Goal: Find contact information: Find contact information

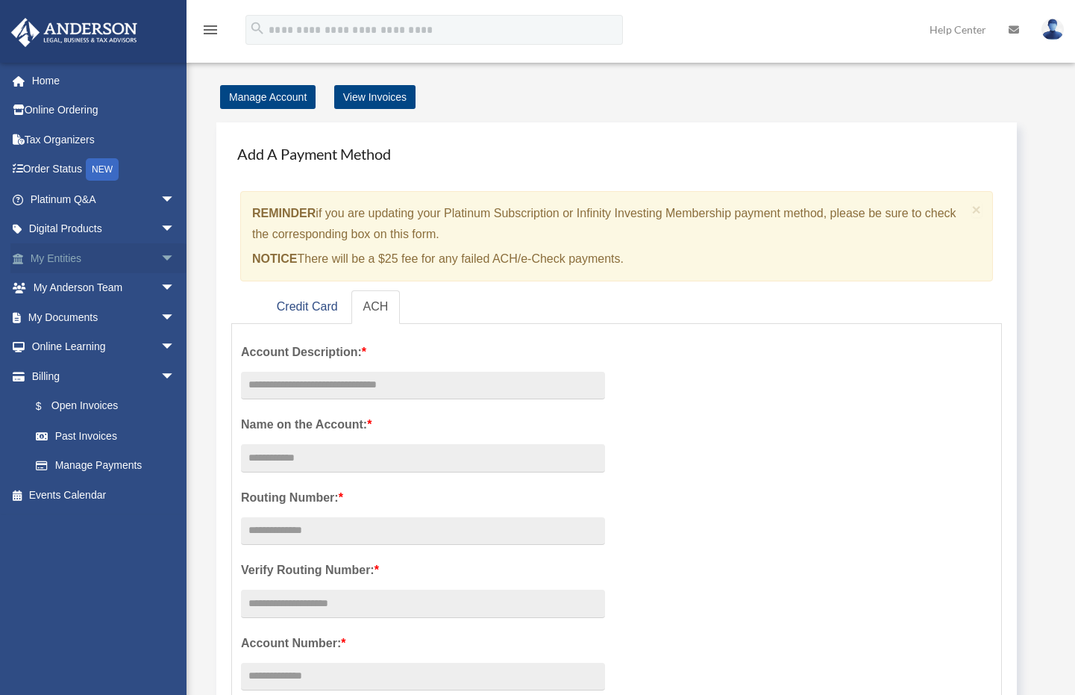
click at [160, 261] on span "arrow_drop_down" at bounding box center [175, 258] width 30 height 31
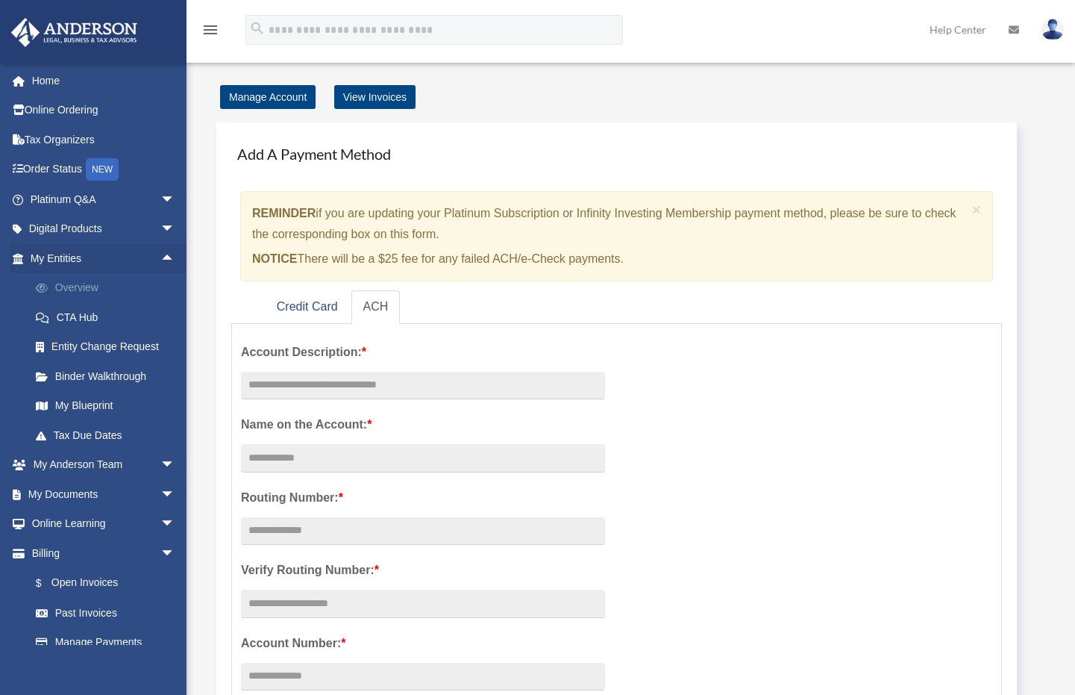
click at [72, 281] on link "Overview" at bounding box center [109, 288] width 177 height 30
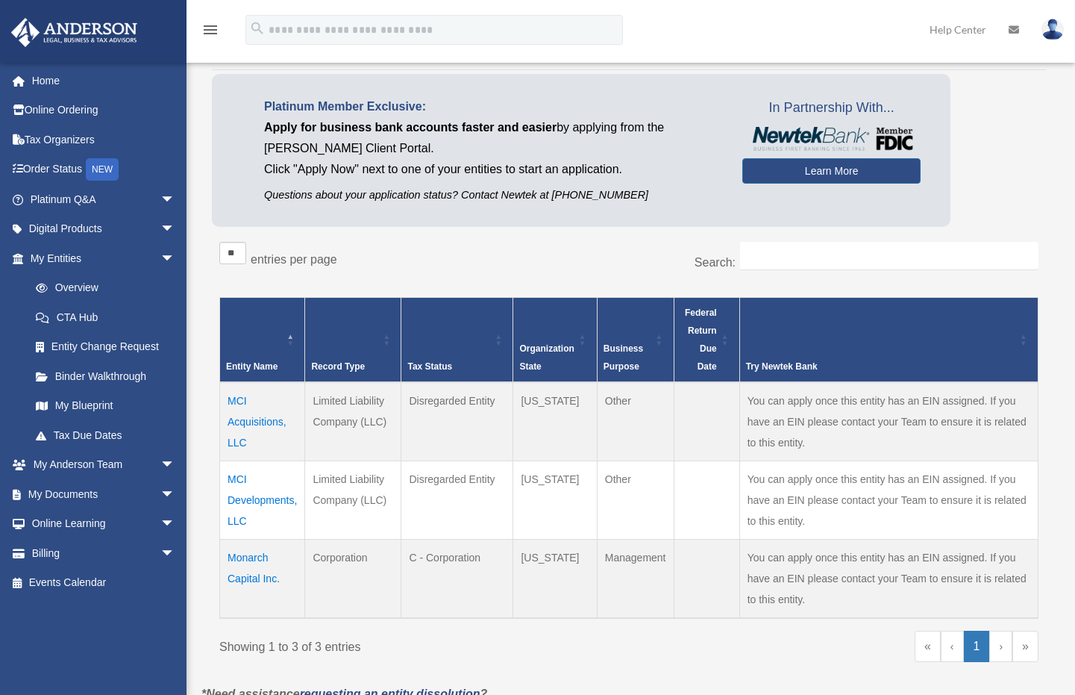
scroll to position [252, 0]
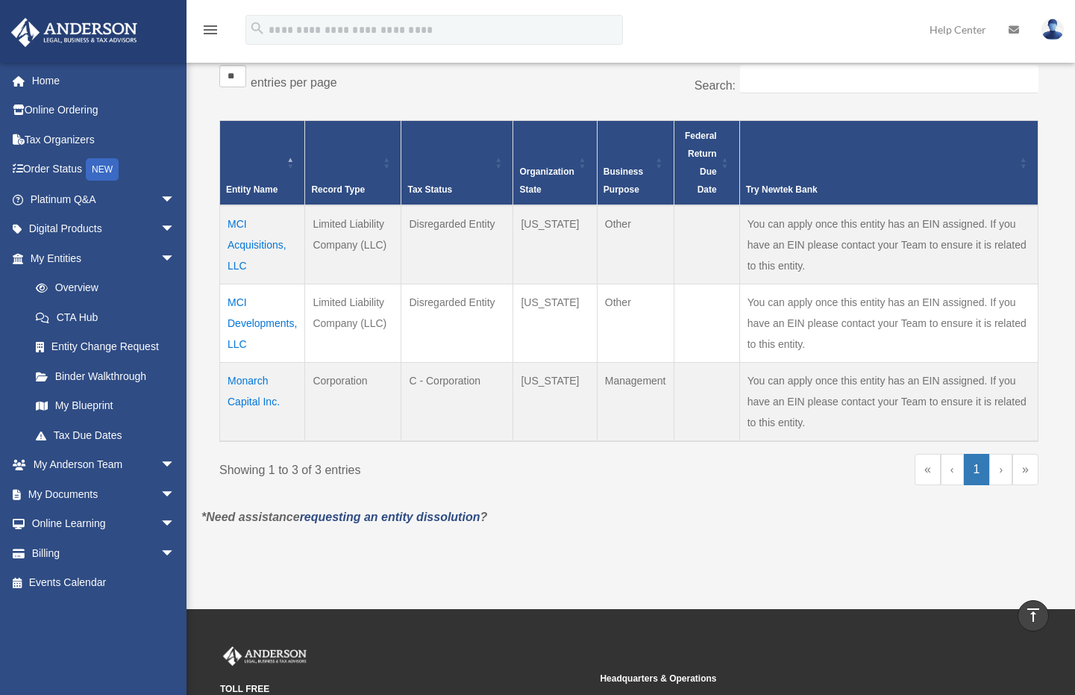
click at [251, 383] on td "Monarch Capital Inc." at bounding box center [262, 401] width 85 height 79
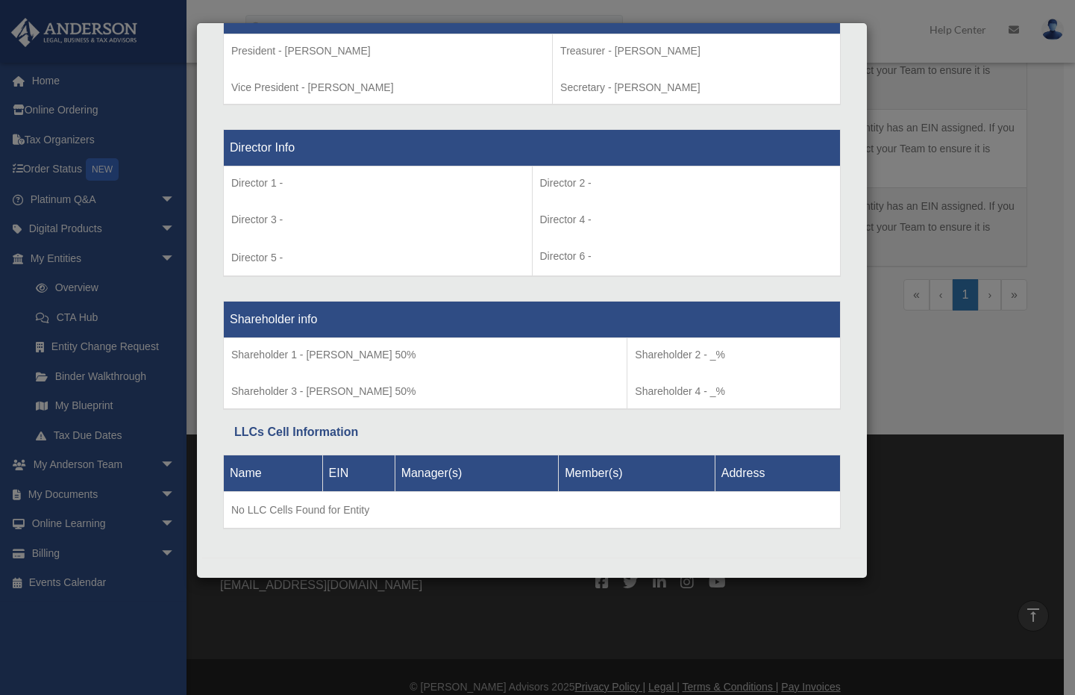
scroll to position [0, 0]
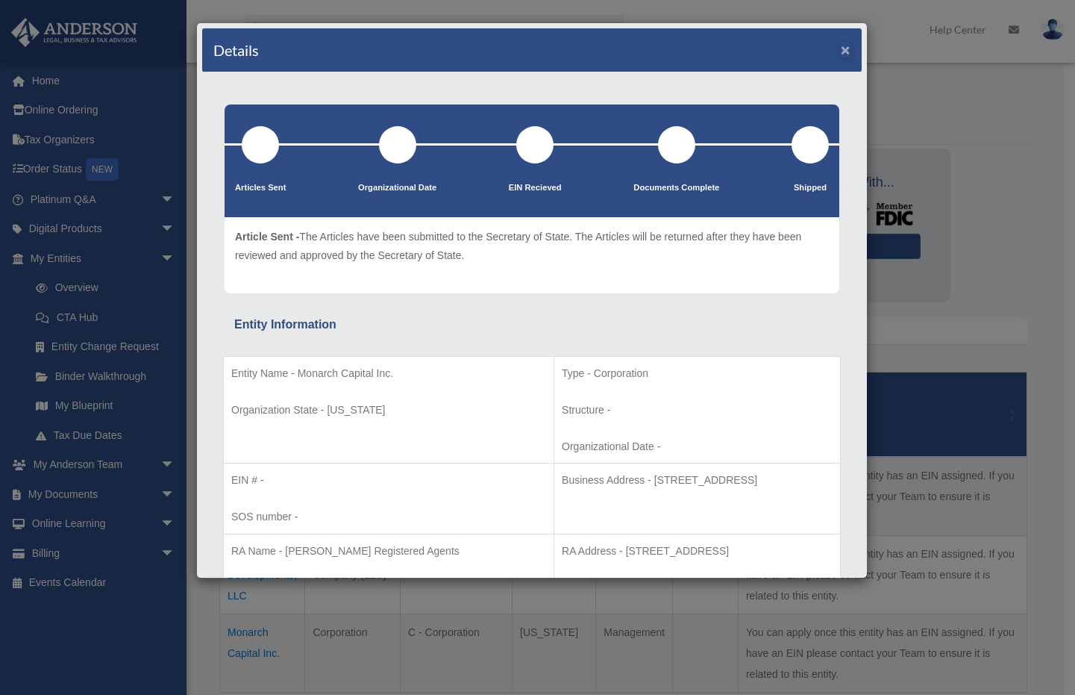
click at [841, 53] on button "×" at bounding box center [846, 50] width 10 height 16
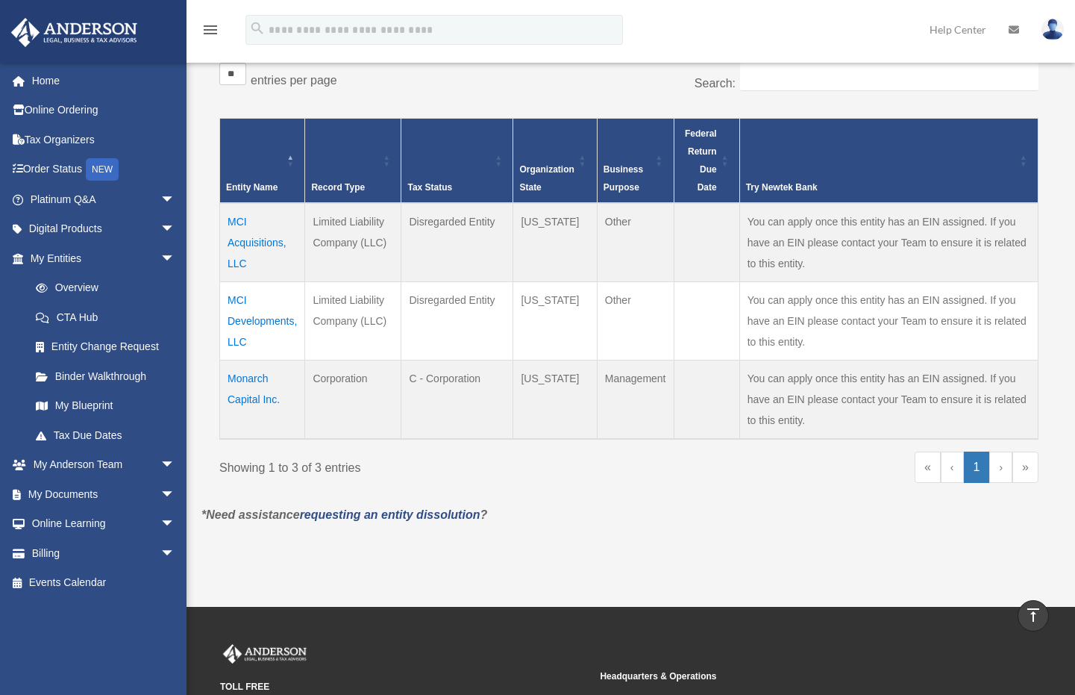
scroll to position [25, 0]
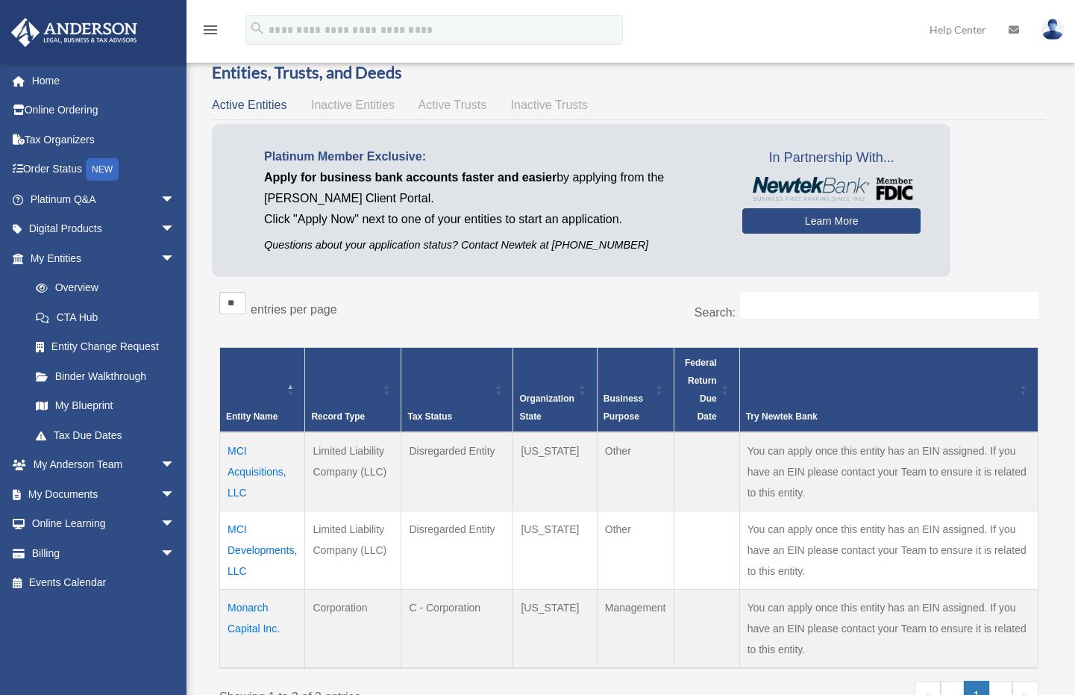
click at [821, 226] on link "Learn More" at bounding box center [831, 220] width 178 height 25
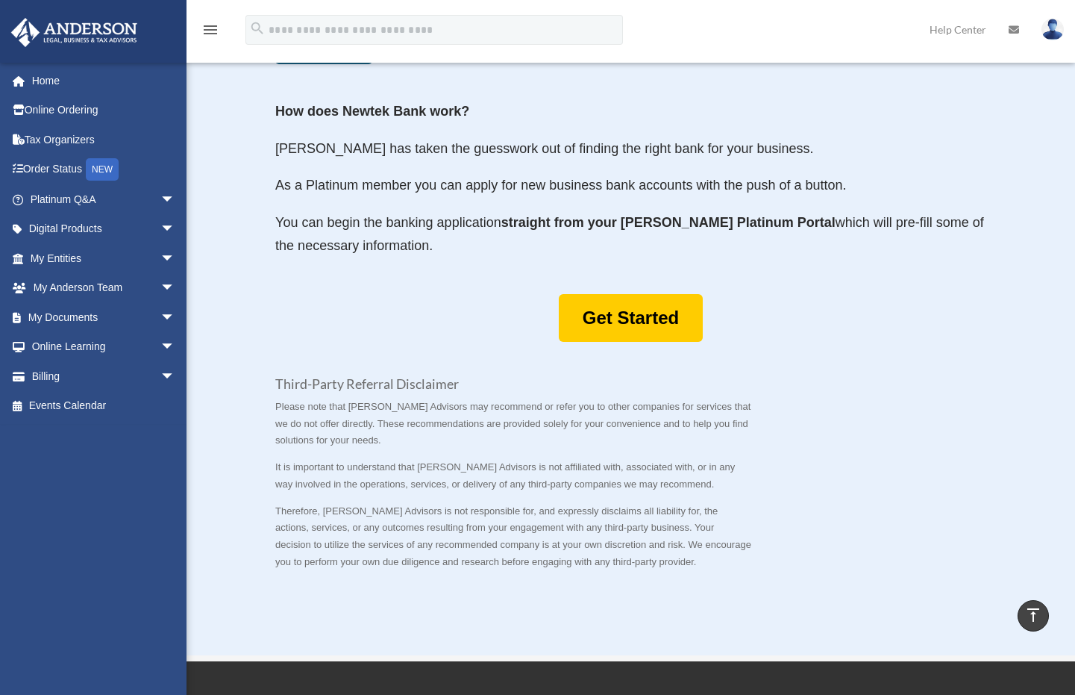
scroll to position [927, 0]
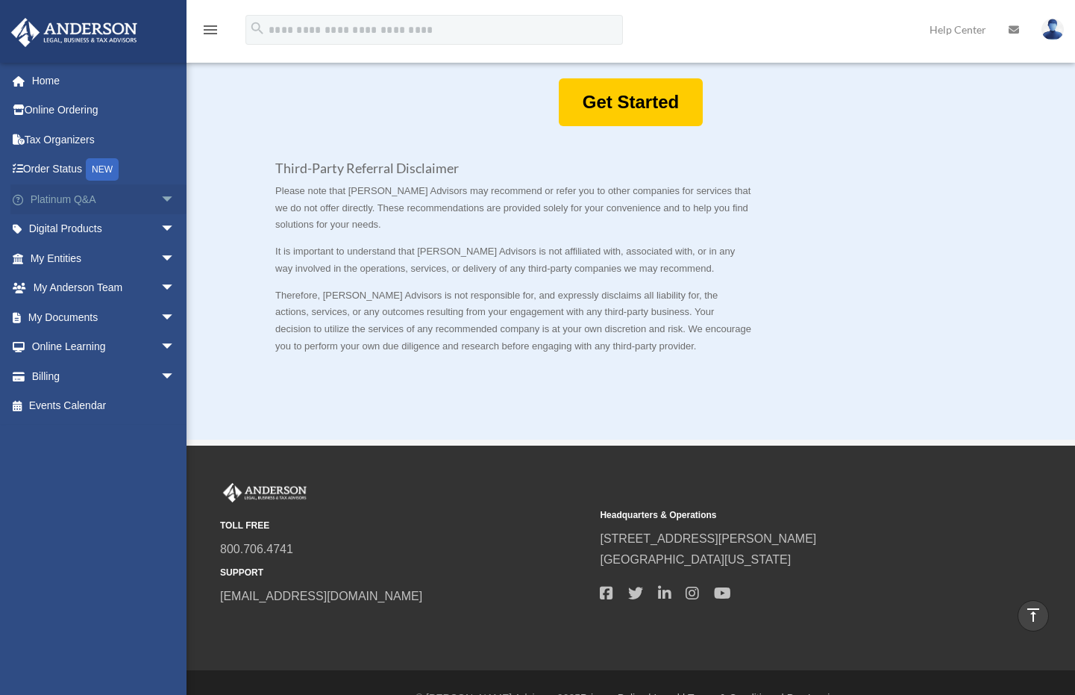
click at [160, 198] on span "arrow_drop_down" at bounding box center [175, 199] width 30 height 31
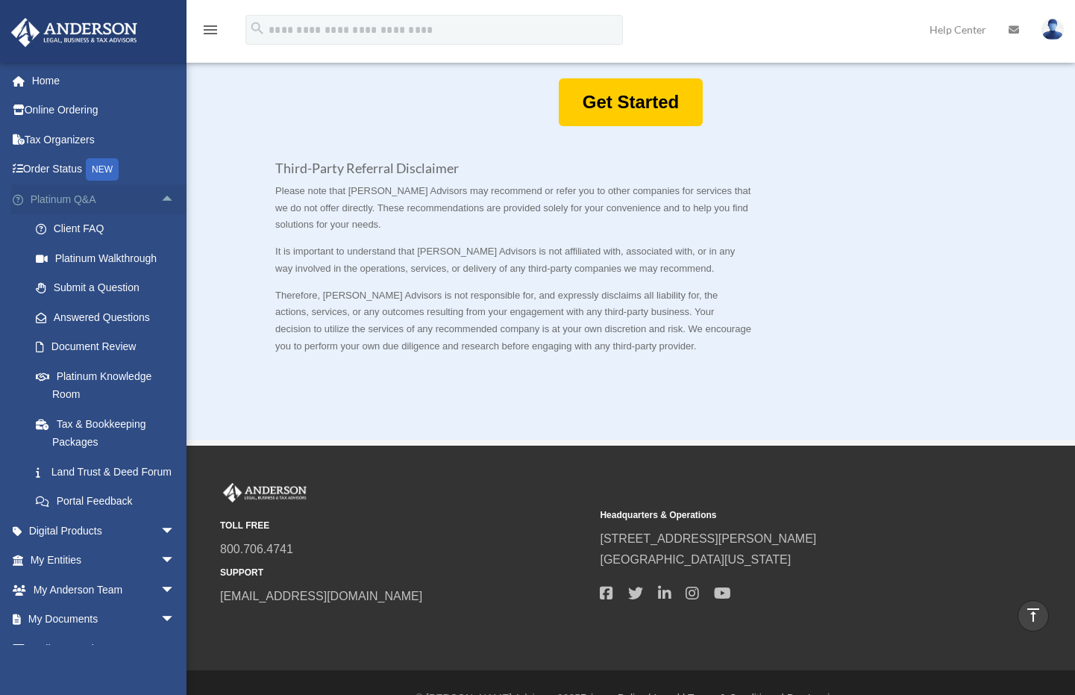
click at [160, 196] on span "arrow_drop_up" at bounding box center [175, 199] width 30 height 31
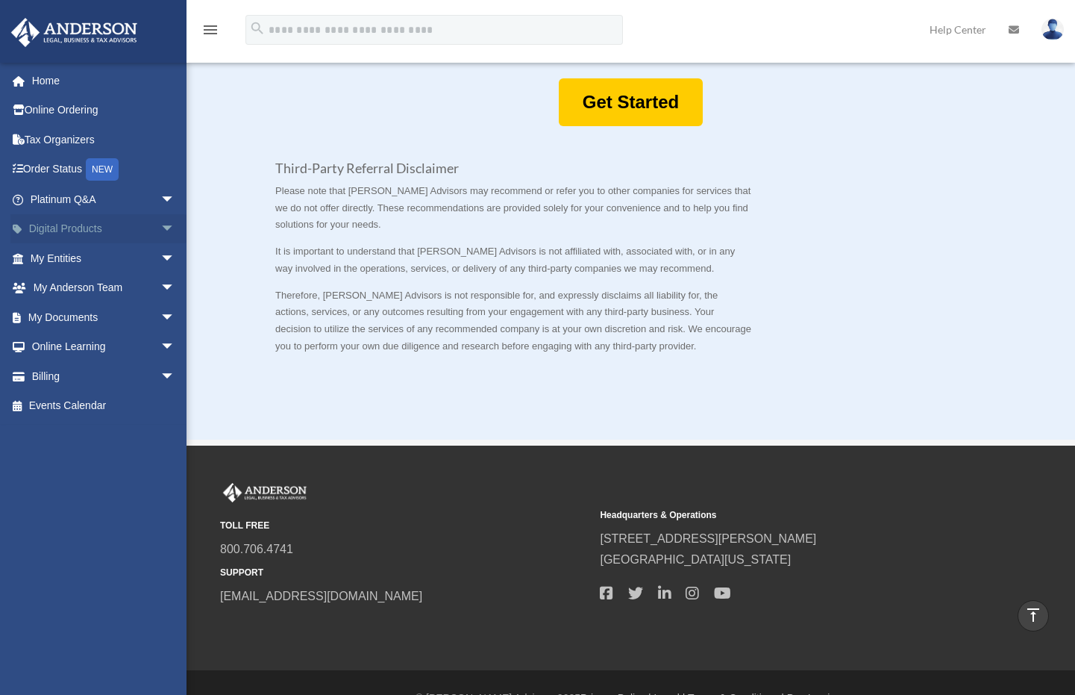
click at [160, 235] on span "arrow_drop_down" at bounding box center [175, 229] width 30 height 31
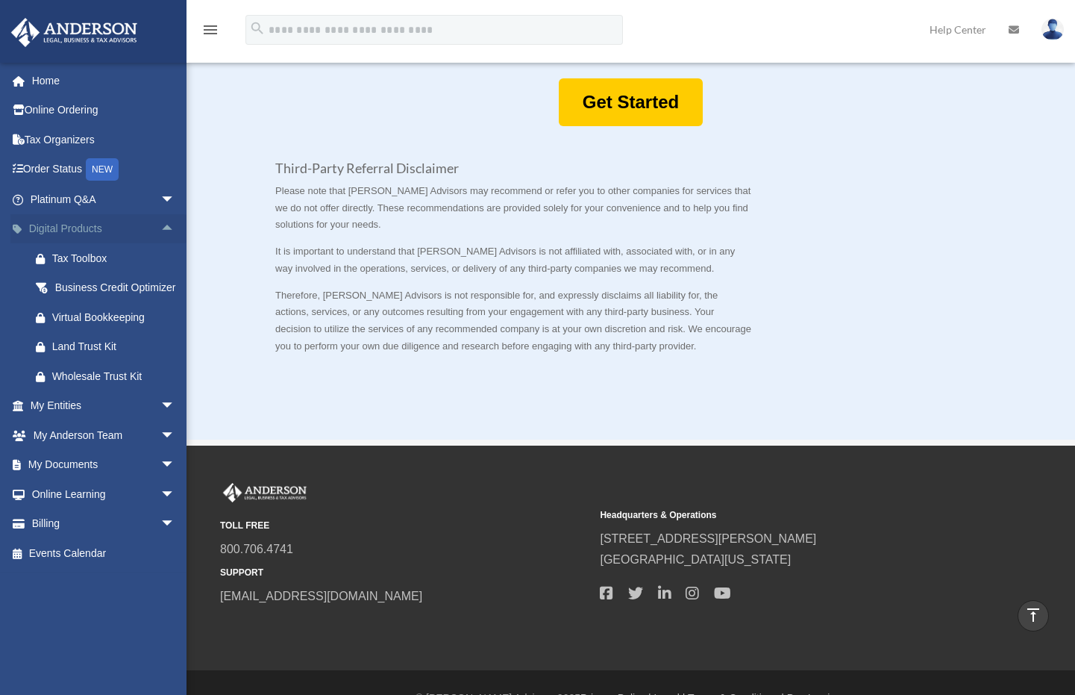
click at [160, 234] on span "arrow_drop_up" at bounding box center [175, 229] width 30 height 31
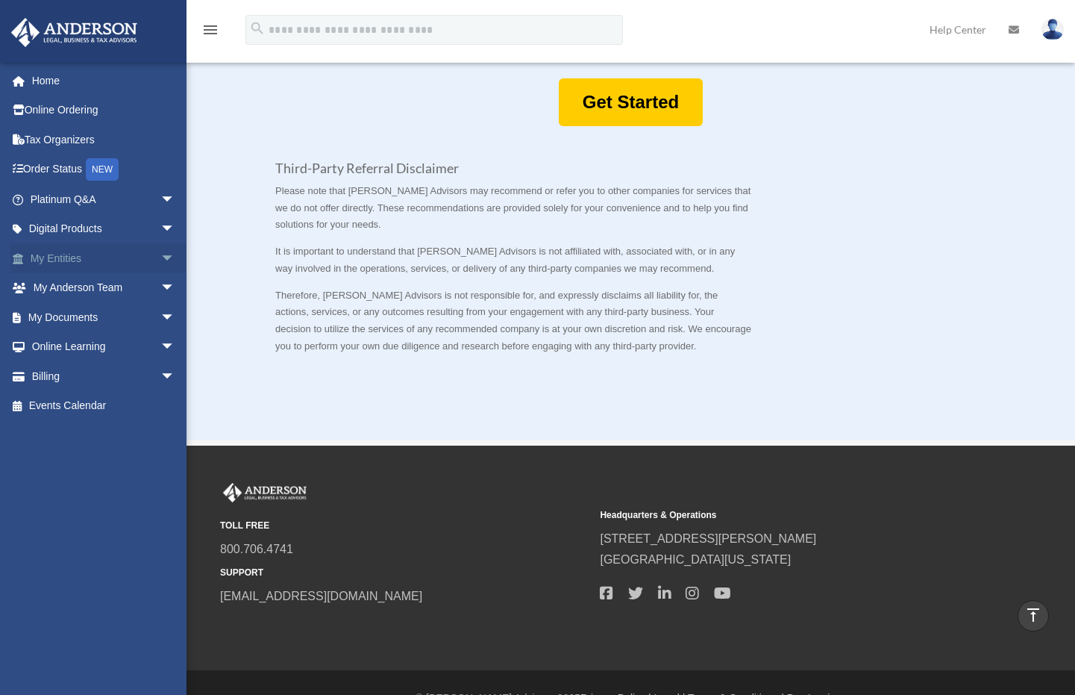
click at [160, 260] on span "arrow_drop_down" at bounding box center [175, 258] width 30 height 31
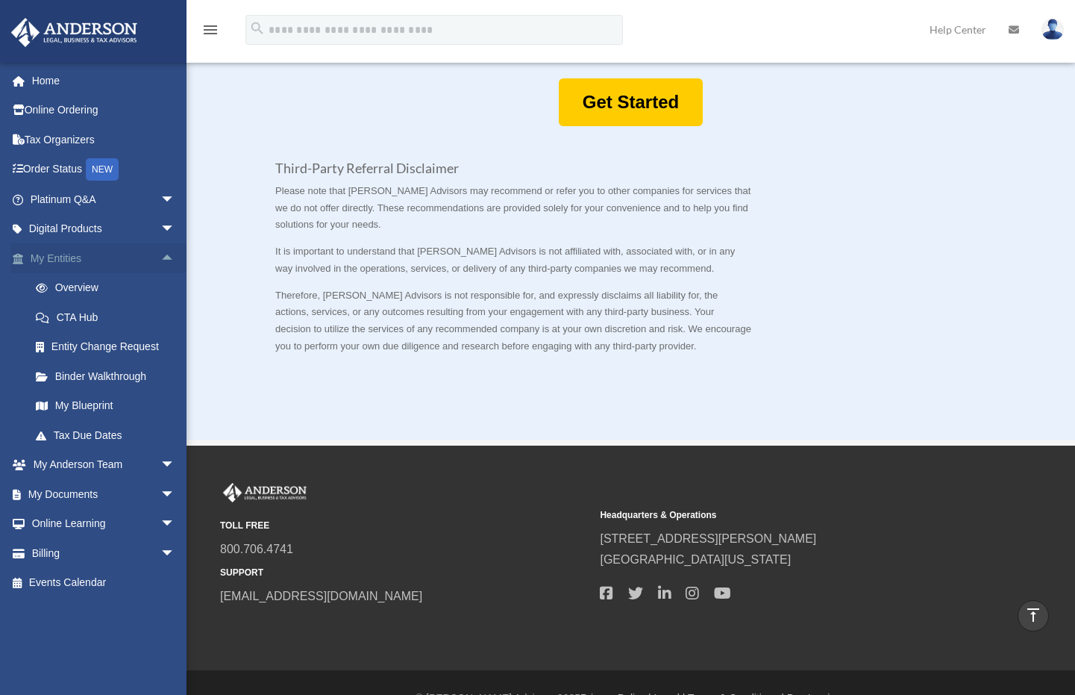
click at [160, 256] on span "arrow_drop_up" at bounding box center [175, 258] width 30 height 31
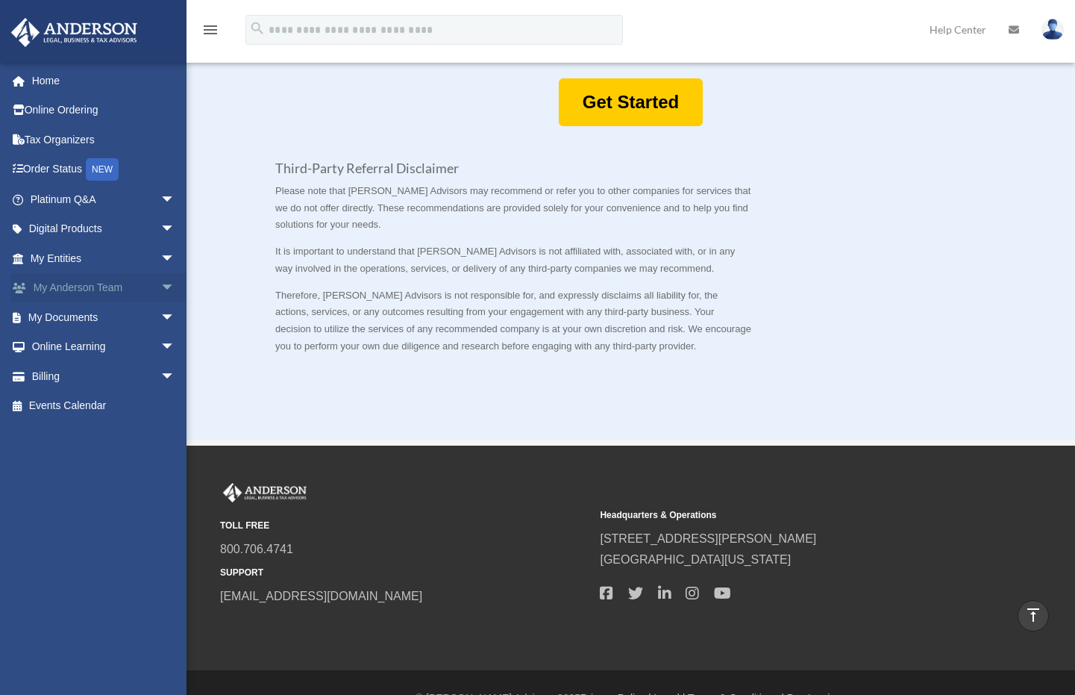
click at [160, 289] on span "arrow_drop_down" at bounding box center [175, 288] width 30 height 31
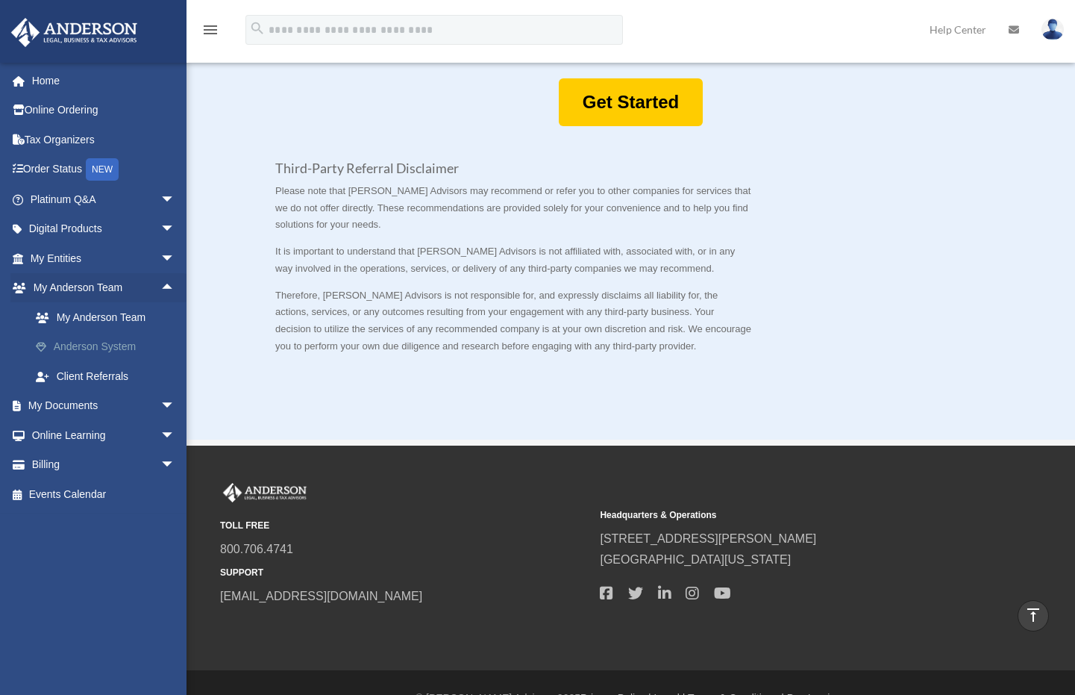
click at [131, 345] on link "Anderson System" at bounding box center [109, 347] width 177 height 30
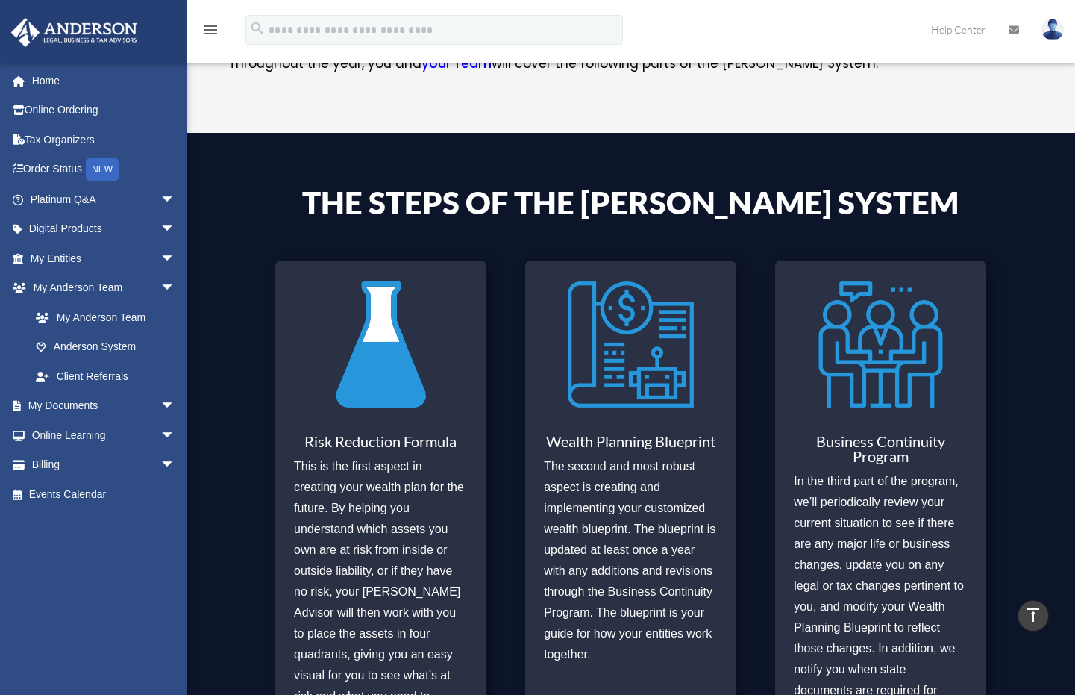
scroll to position [519, 0]
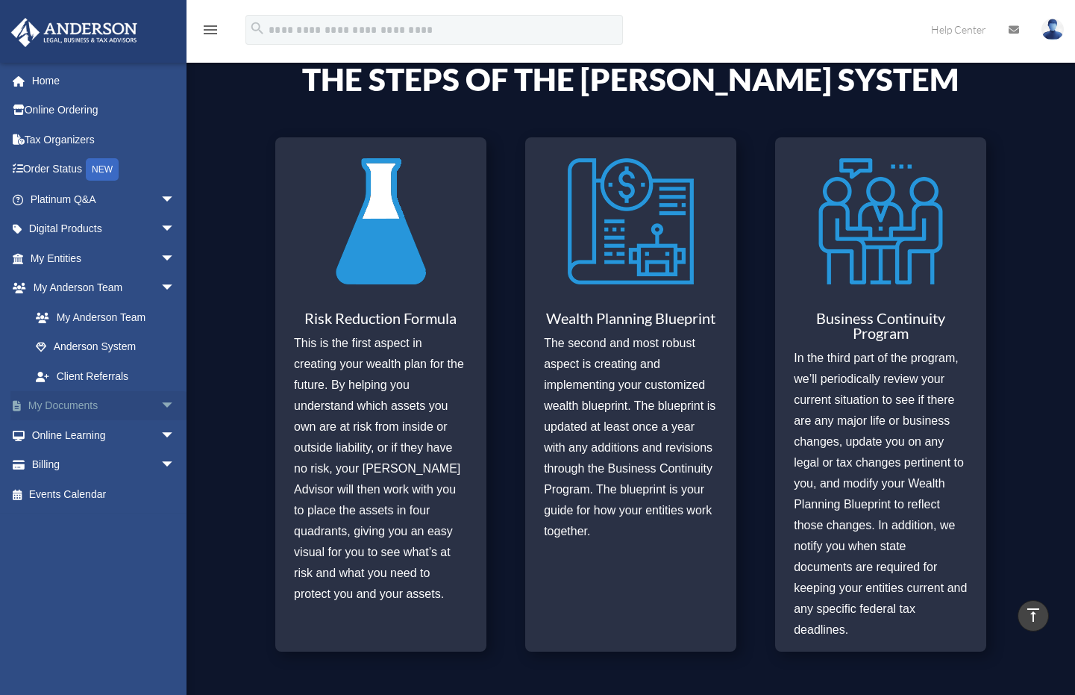
click at [160, 400] on span "arrow_drop_down" at bounding box center [175, 406] width 30 height 31
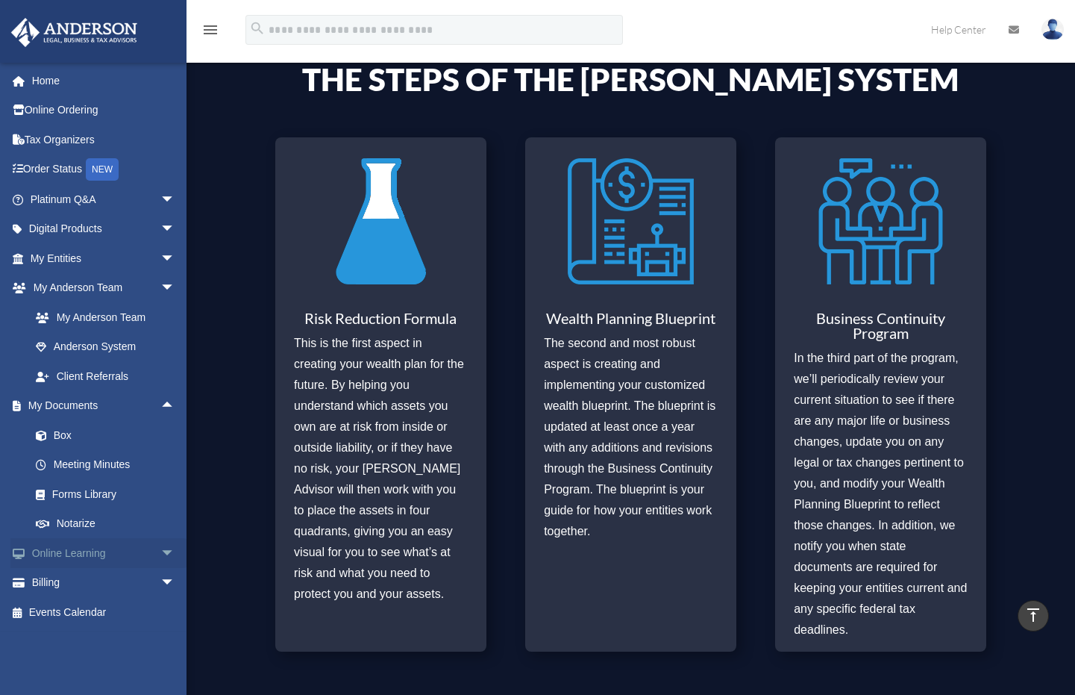
click at [160, 550] on span "arrow_drop_down" at bounding box center [175, 553] width 30 height 31
click at [160, 550] on span "arrow_drop_up" at bounding box center [175, 553] width 30 height 31
click at [160, 396] on span "arrow_drop_up" at bounding box center [175, 406] width 30 height 31
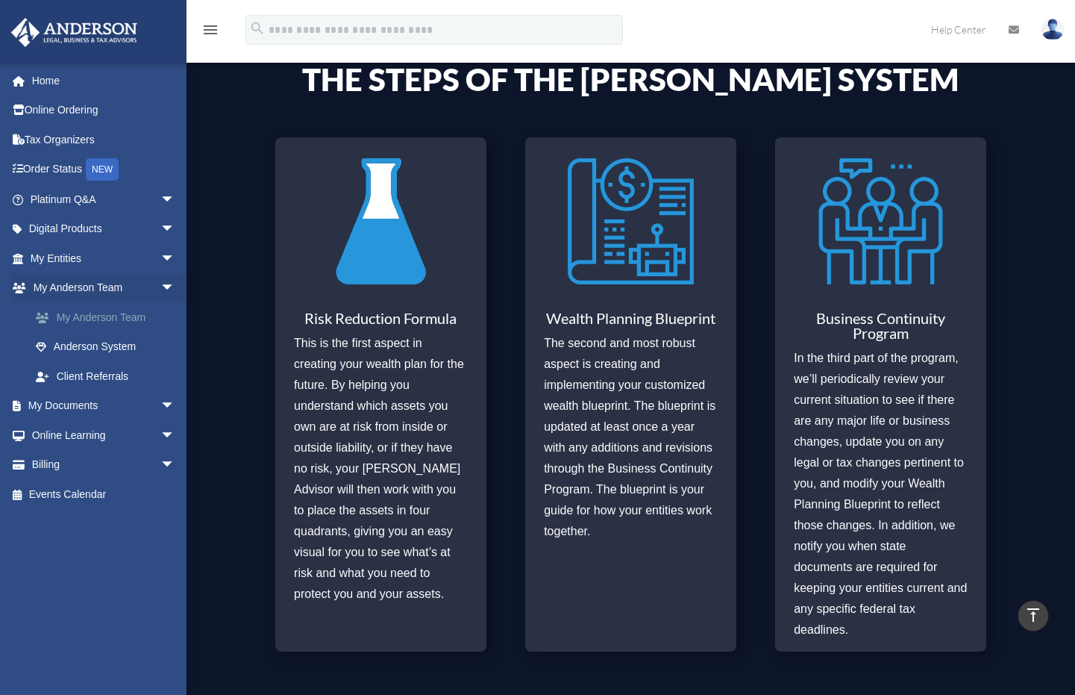
click at [136, 309] on link "My Anderson Team" at bounding box center [109, 317] width 177 height 30
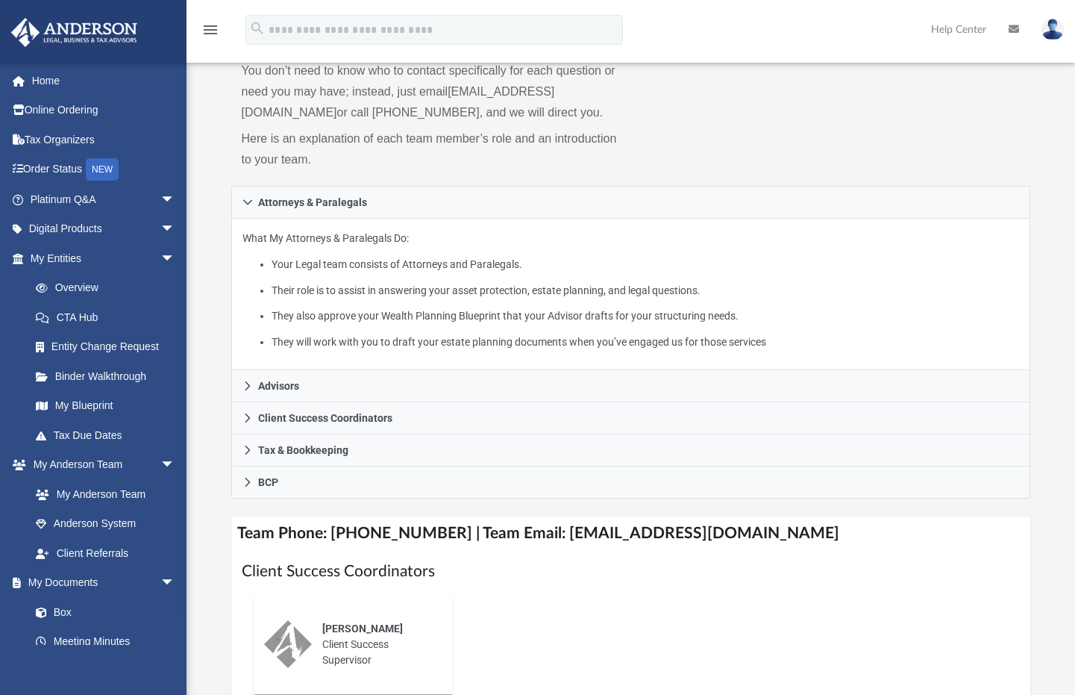
scroll to position [327, 0]
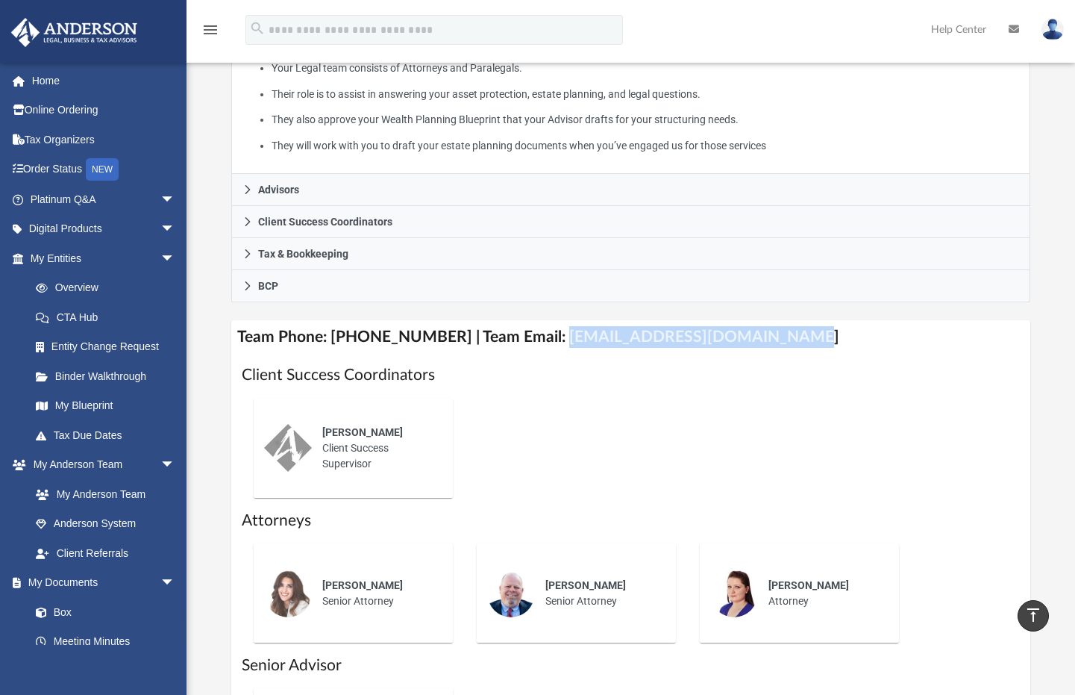
drag, startPoint x: 541, startPoint y: 355, endPoint x: 767, endPoint y: 360, distance: 226.1
click at [767, 354] on h4 "Team Phone: [PHONE_NUMBER] | Team Email: [EMAIL_ADDRESS][DOMAIN_NAME]" at bounding box center [631, 337] width 800 height 34
copy h4 "[EMAIL_ADDRESS][DOMAIN_NAME]"
click at [466, 563] on div "[PERSON_NAME] Senior Attorney" at bounding box center [576, 592] width 223 height 123
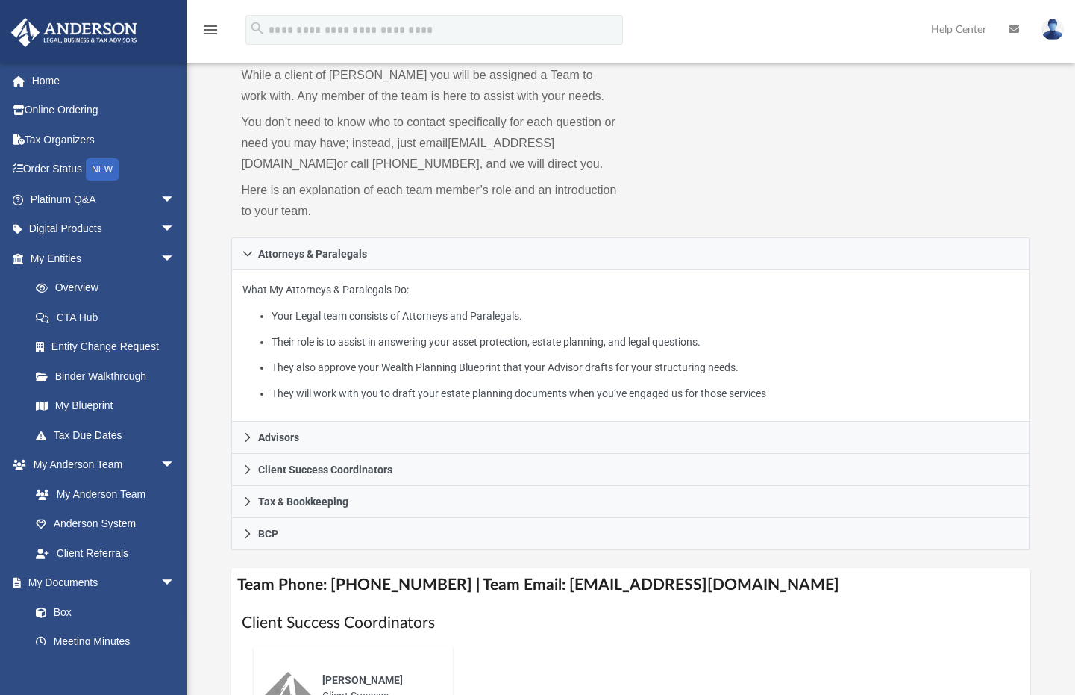
scroll to position [154, 0]
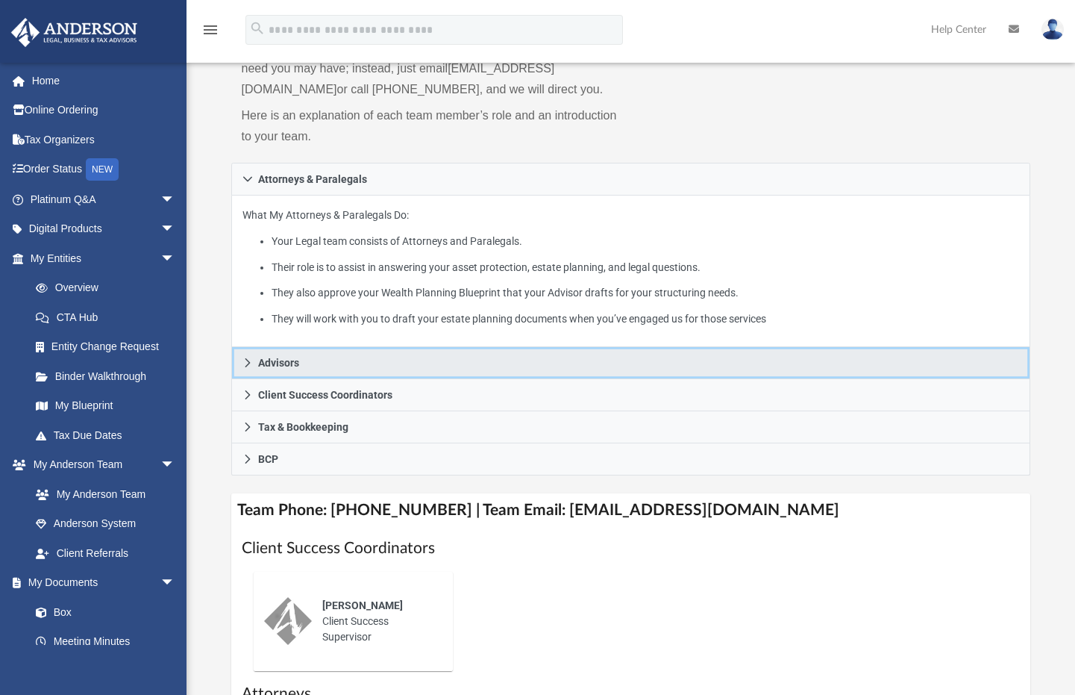
click at [263, 379] on link "Advisors" at bounding box center [631, 363] width 800 height 32
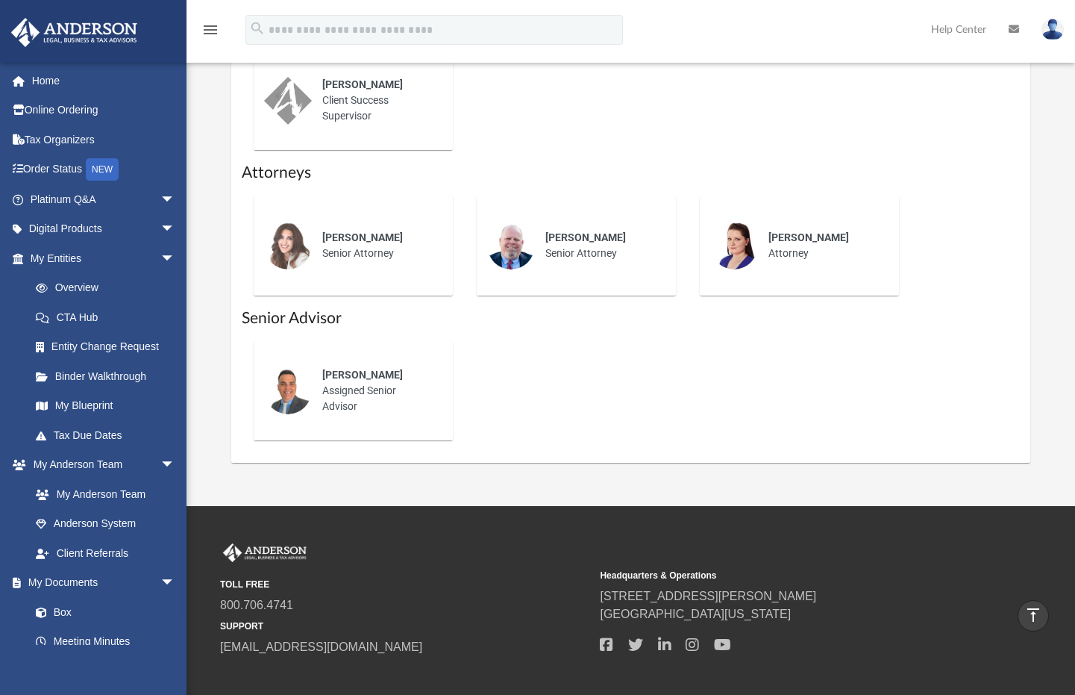
scroll to position [804, 0]
